Goal: Navigation & Orientation: Find specific page/section

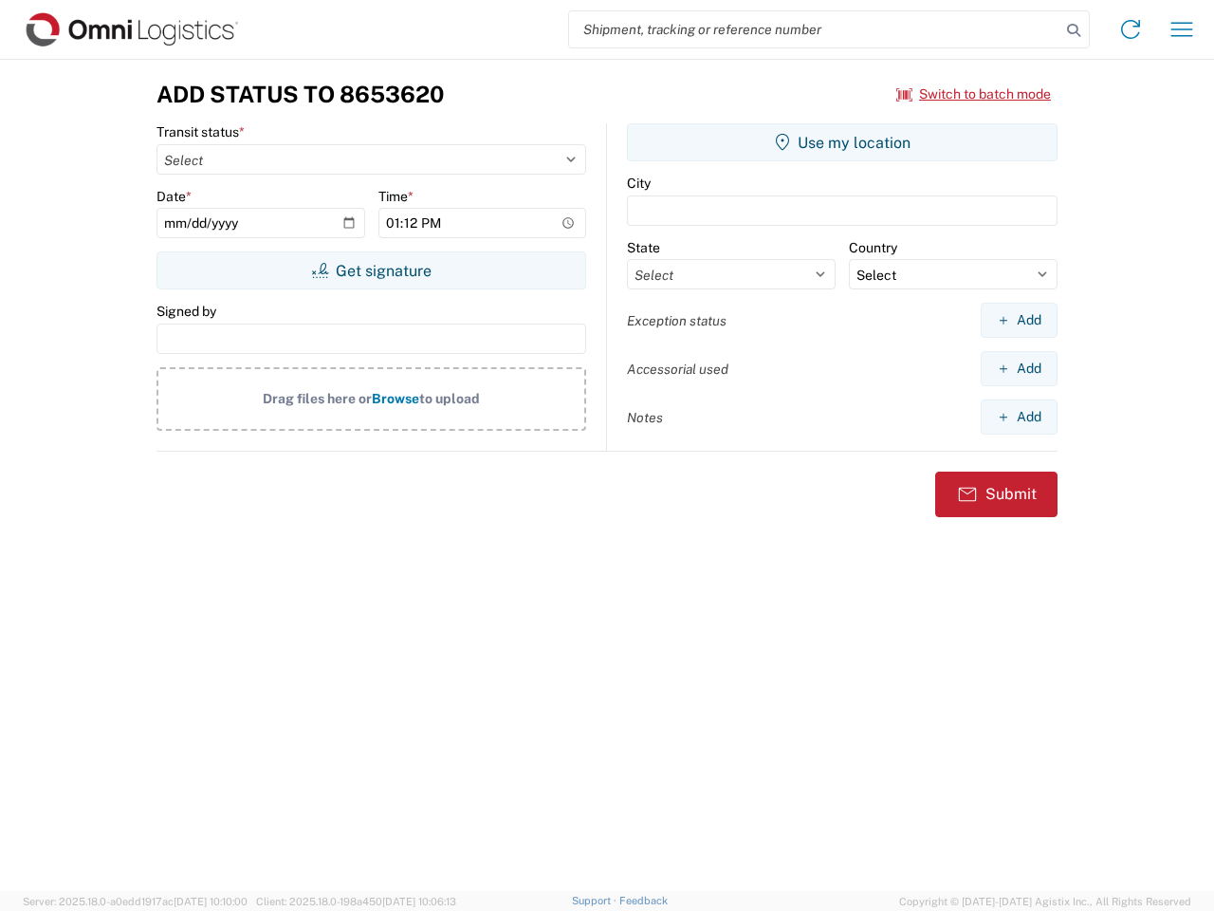
click at [815, 29] on input "search" at bounding box center [814, 29] width 491 height 36
click at [1074, 30] on icon at bounding box center [1074, 30] width 27 height 27
click at [1131, 29] on icon at bounding box center [1131, 29] width 30 height 30
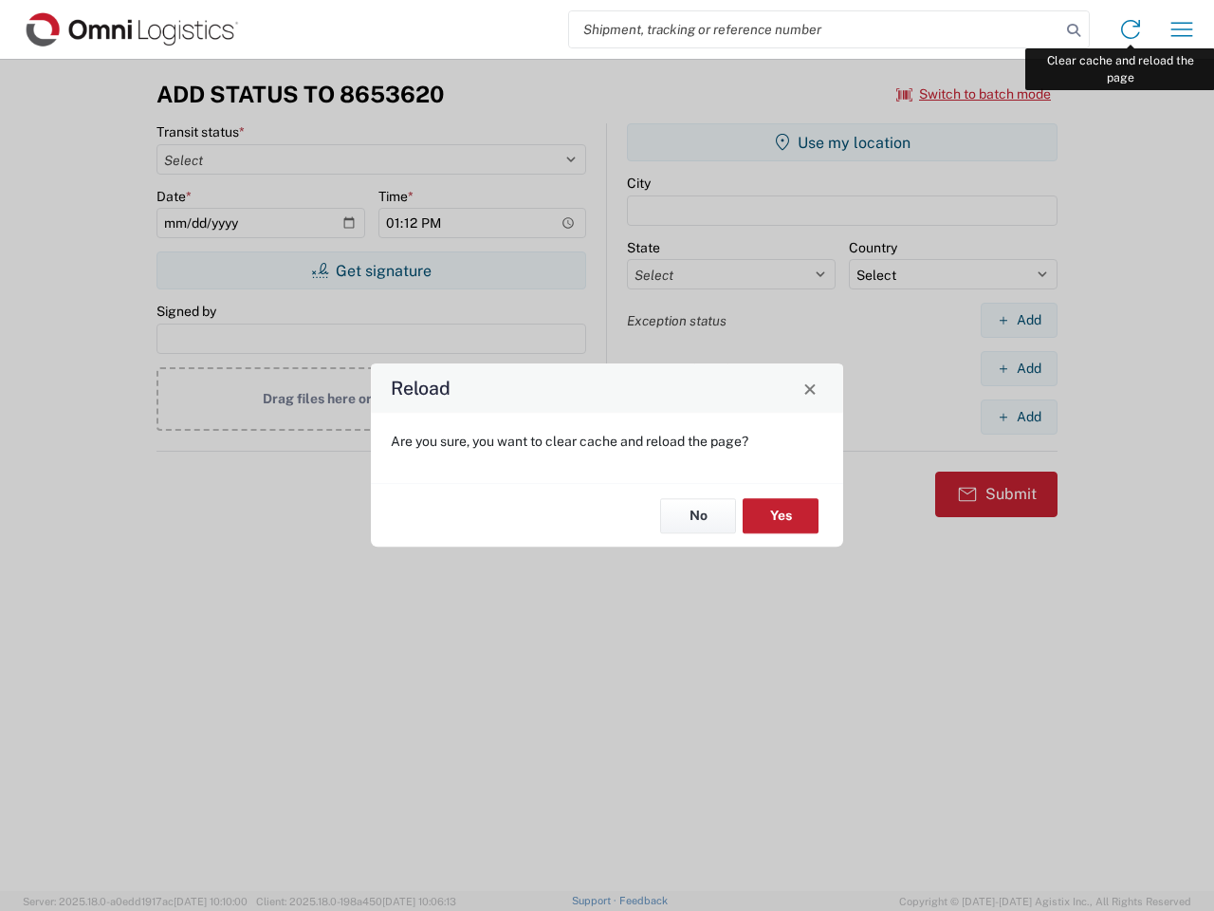
click at [1182, 29] on div "Reload Are you sure, you want to clear cache and reload the page? No Yes" at bounding box center [607, 455] width 1214 height 911
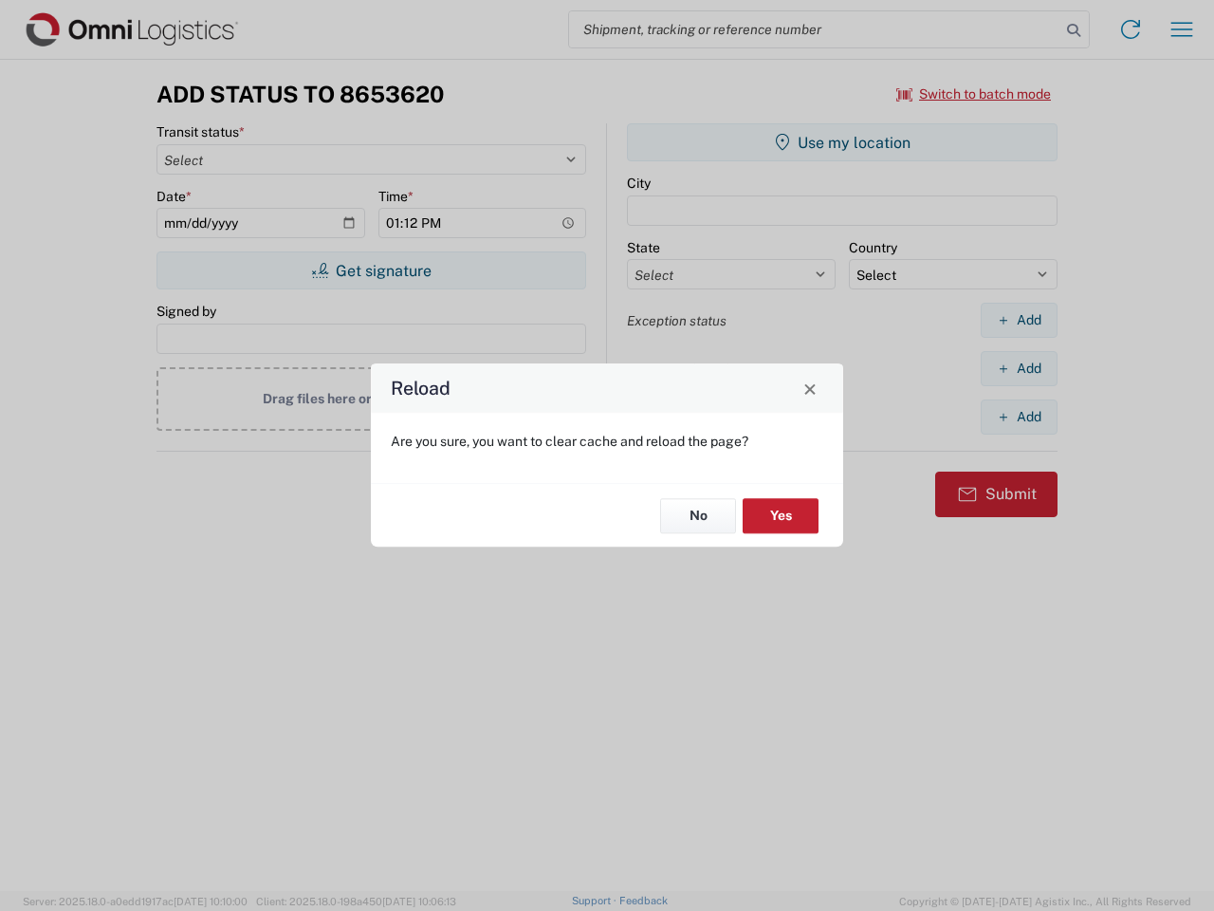
click at [974, 94] on div "Reload Are you sure, you want to clear cache and reload the page? No Yes" at bounding box center [607, 455] width 1214 height 911
click at [371, 270] on div "Reload Are you sure, you want to clear cache and reload the page? No Yes" at bounding box center [607, 455] width 1214 height 911
click at [843, 142] on div "Reload Are you sure, you want to clear cache and reload the page? No Yes" at bounding box center [607, 455] width 1214 height 911
click at [1019, 320] on div "Reload Are you sure, you want to clear cache and reload the page? No Yes" at bounding box center [607, 455] width 1214 height 911
click at [1019, 368] on div "Reload Are you sure, you want to clear cache and reload the page? No Yes" at bounding box center [607, 455] width 1214 height 911
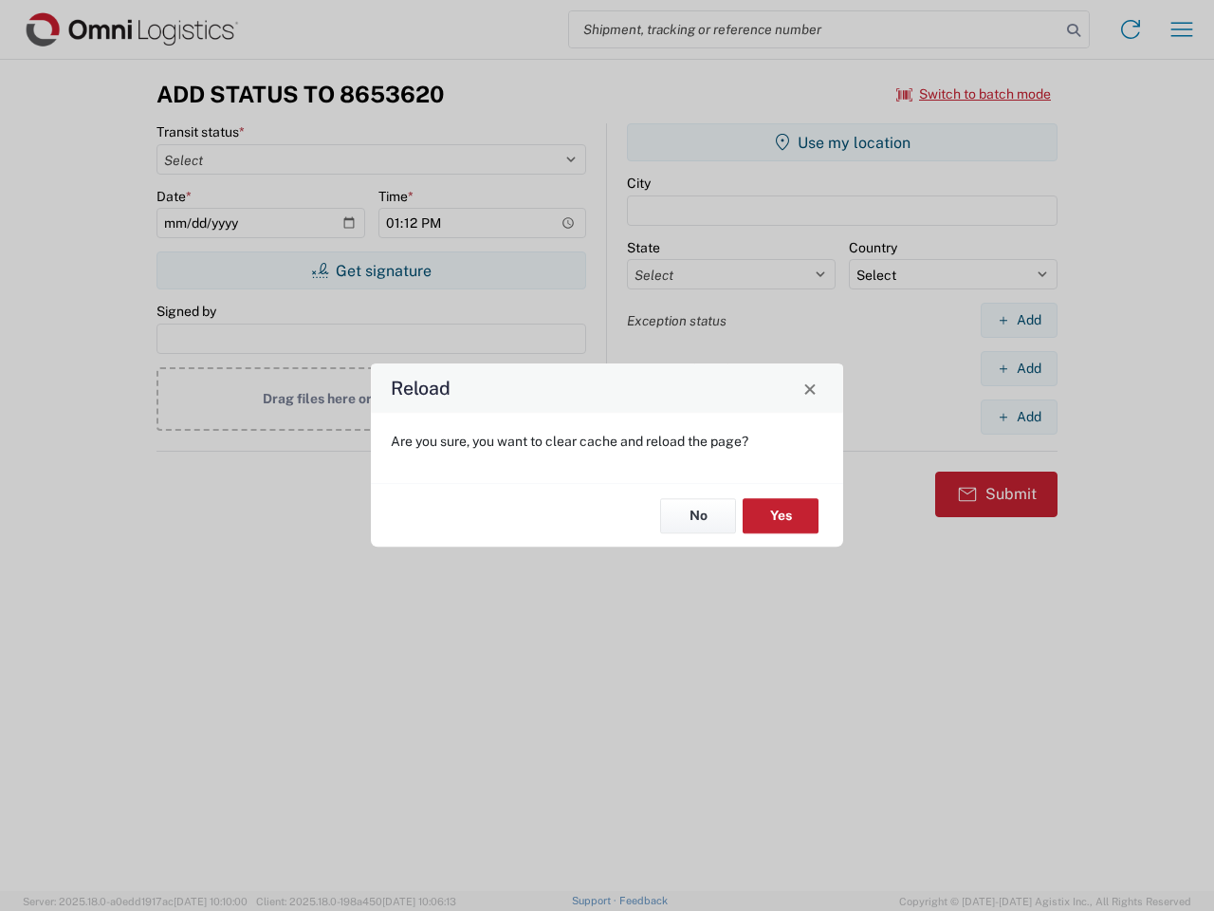
click at [1019, 417] on div "Reload Are you sure, you want to clear cache and reload the page? No Yes" at bounding box center [607, 455] width 1214 height 911
